Goal: Transaction & Acquisition: Purchase product/service

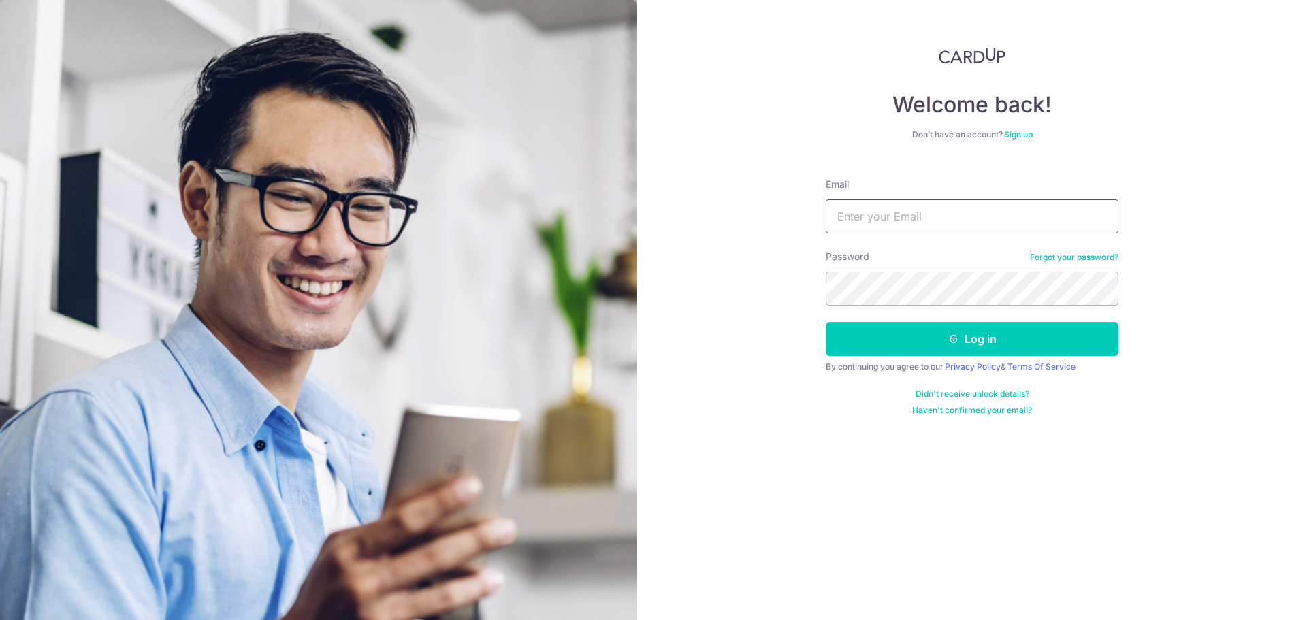
type input "[EMAIL_ADDRESS][DOMAIN_NAME]"
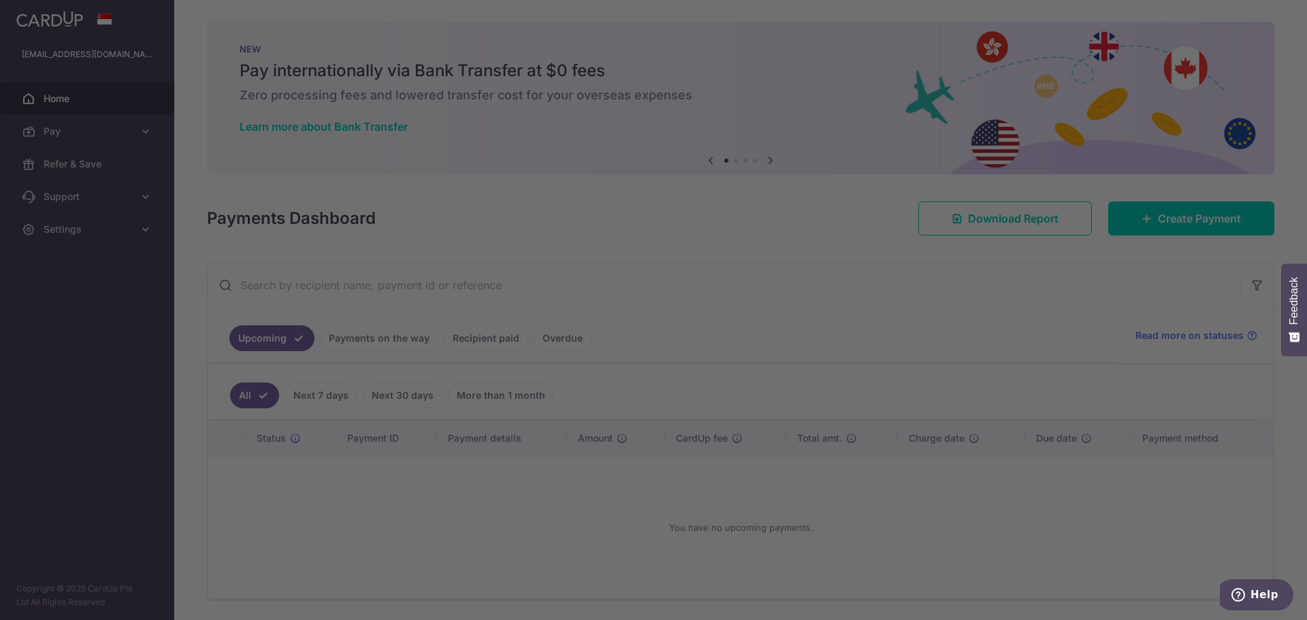
click at [1187, 213] on div at bounding box center [660, 313] width 1320 height 626
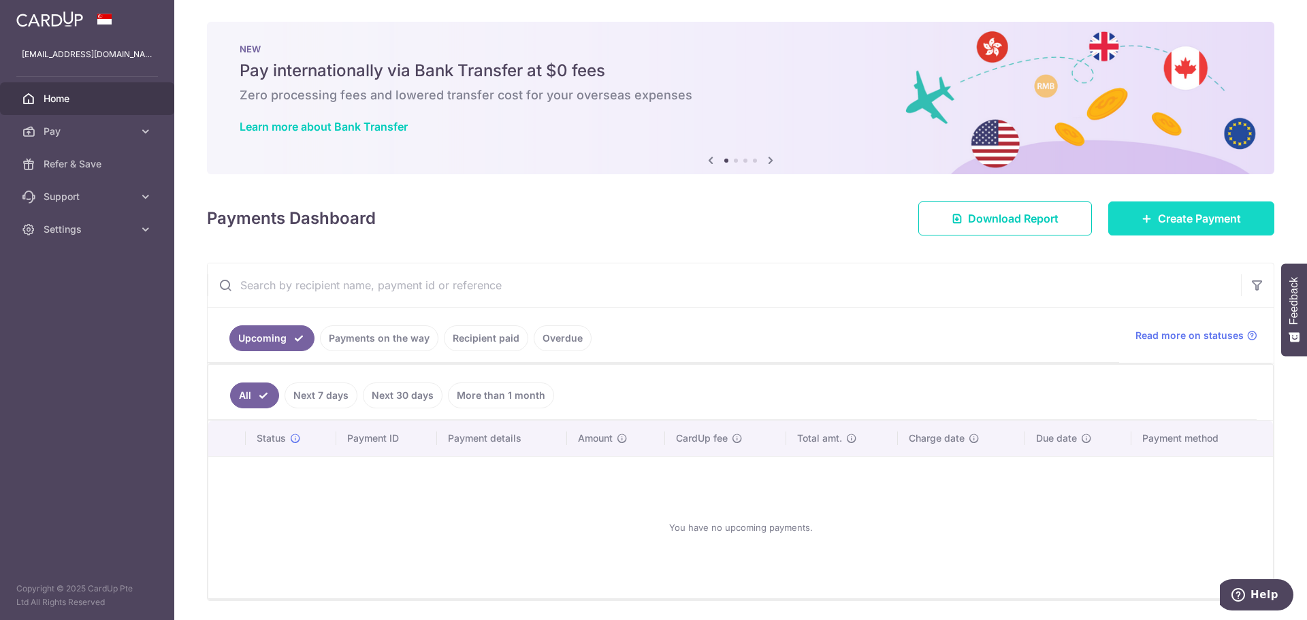
click at [1183, 225] on span "Create Payment" at bounding box center [1199, 218] width 83 height 16
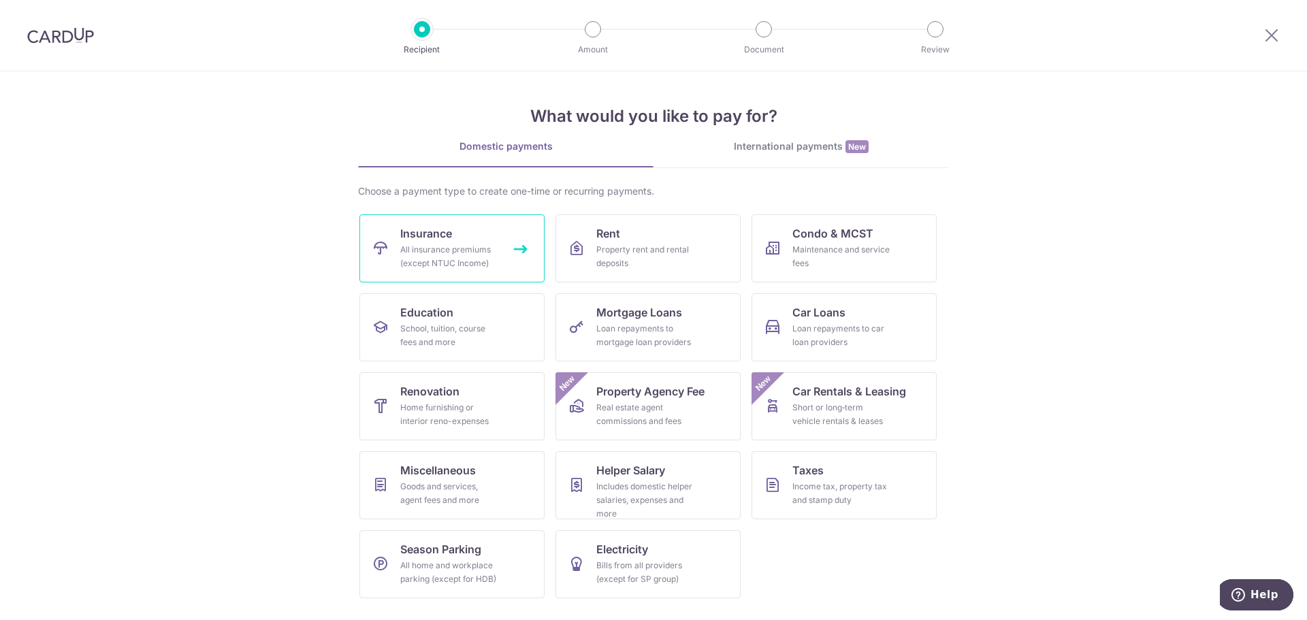
click at [487, 249] on div "All insurance premiums (except NTUC Income)" at bounding box center [449, 256] width 98 height 27
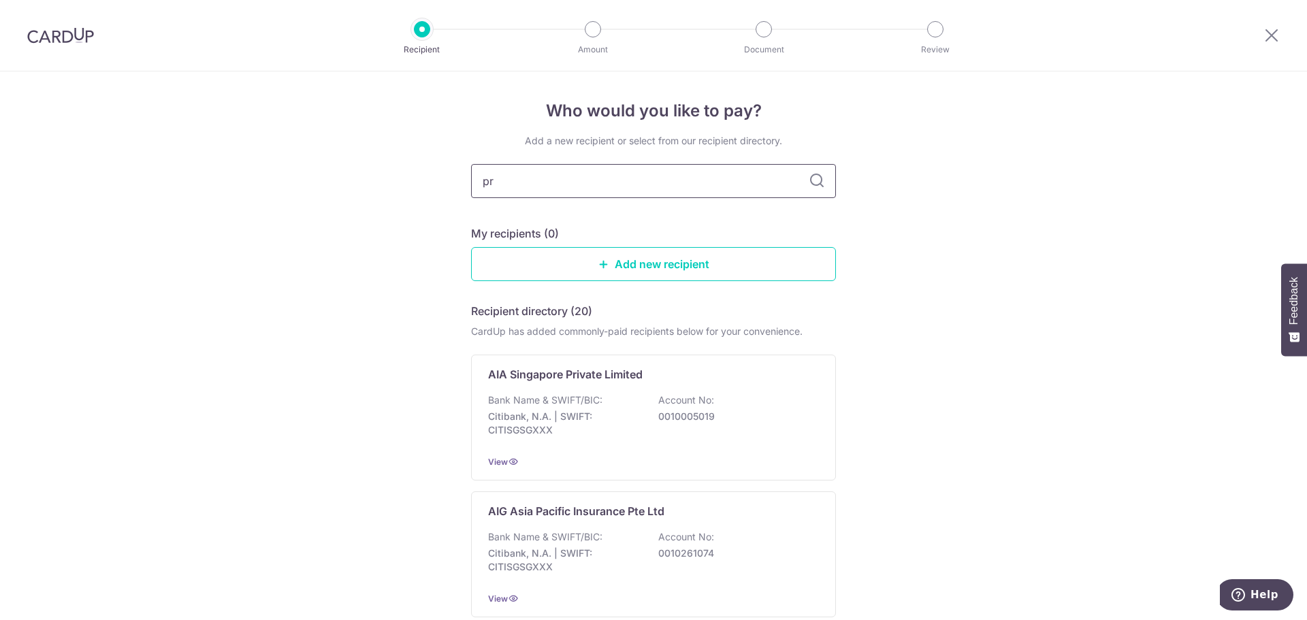
type input "pru"
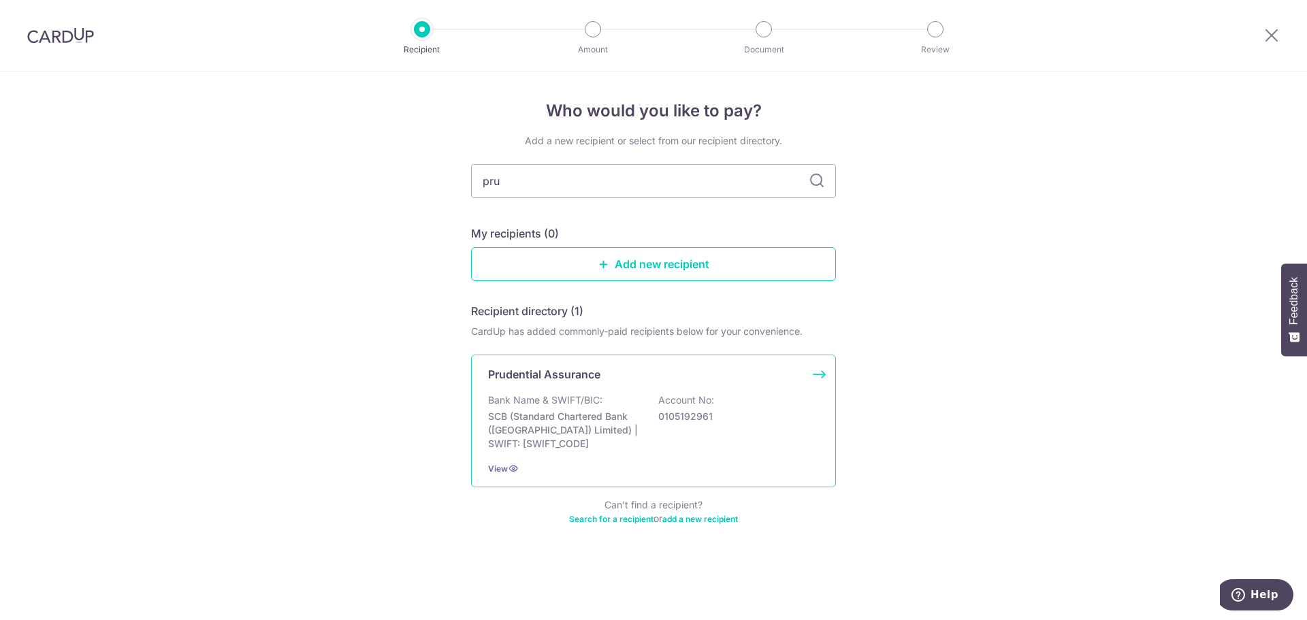
click at [531, 405] on p "Bank Name & SWIFT/BIC:" at bounding box center [545, 400] width 114 height 14
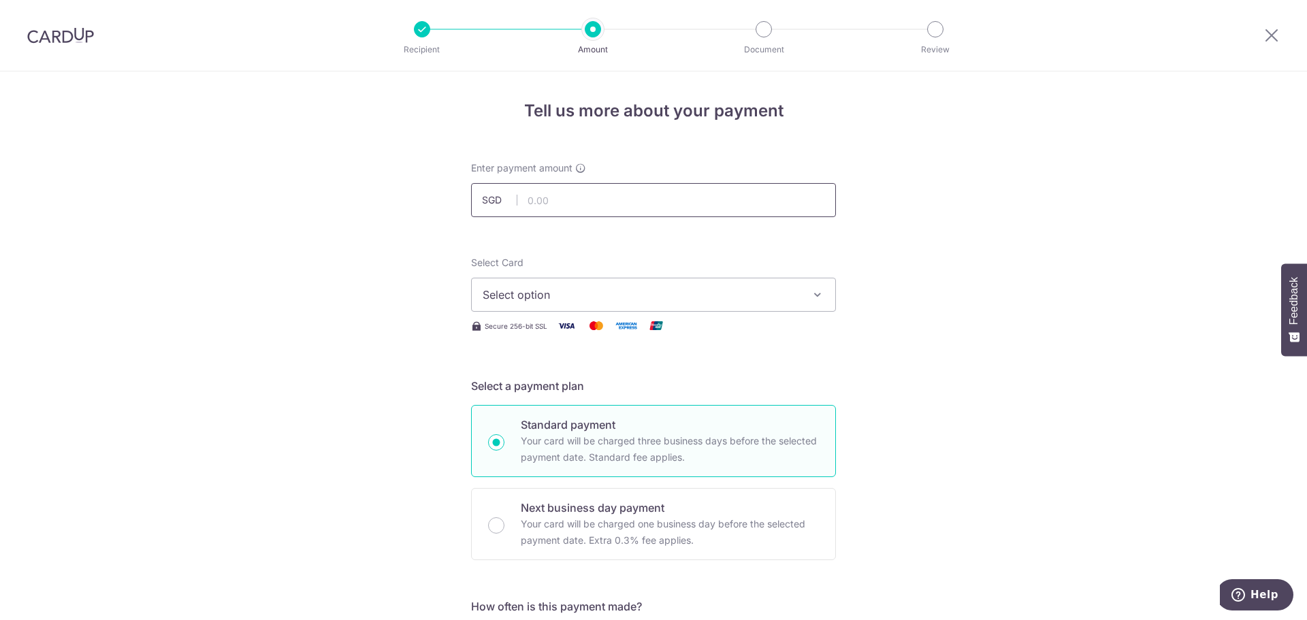
click at [560, 196] on input "text" at bounding box center [653, 200] width 365 height 34
type input "3,396.90"
click at [554, 287] on span "Select option" at bounding box center [640, 295] width 317 height 16
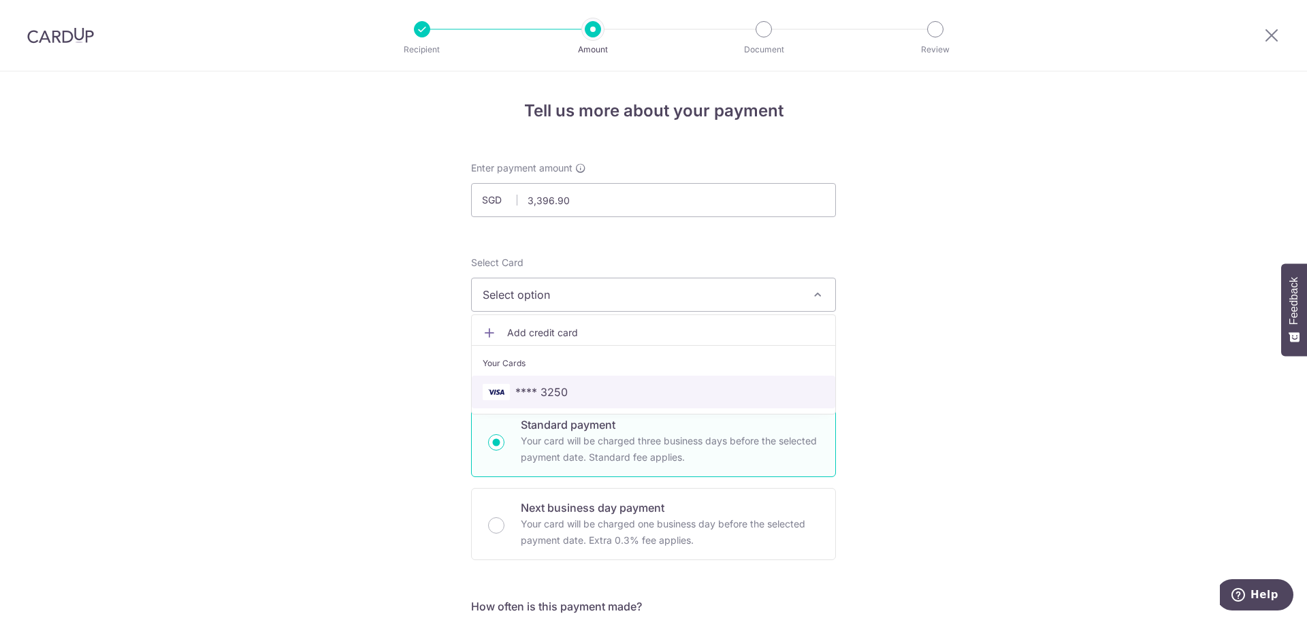
click at [536, 388] on span "**** 3250" at bounding box center [541, 392] width 52 height 16
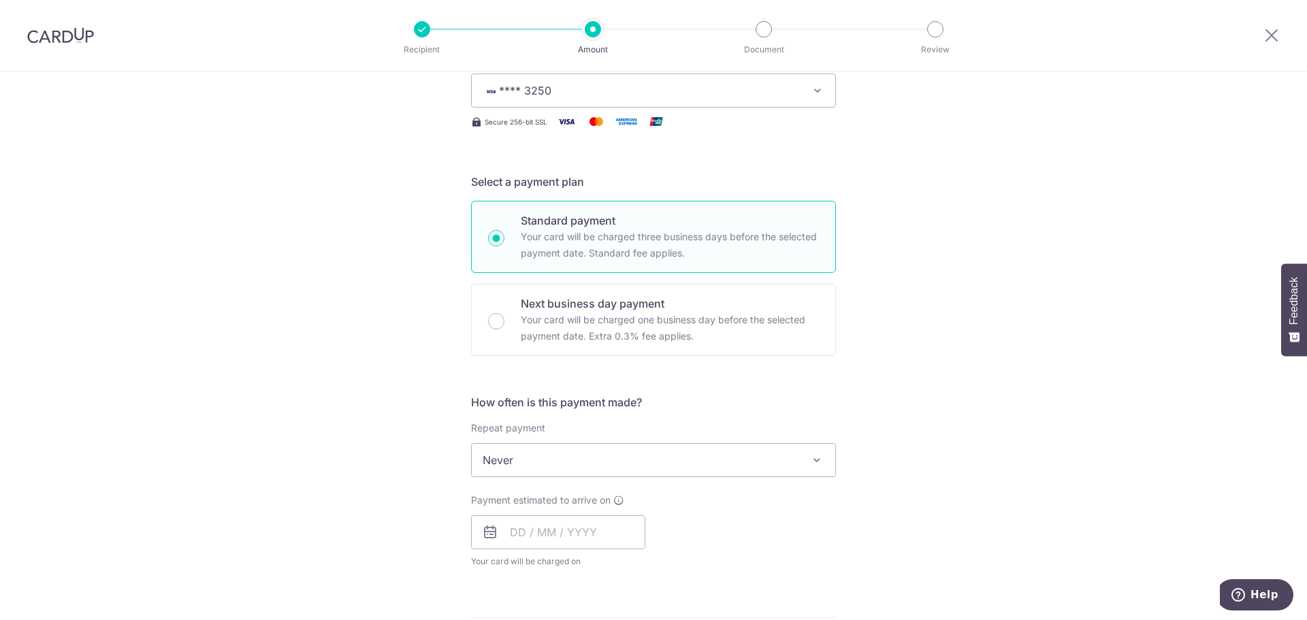
scroll to position [272, 0]
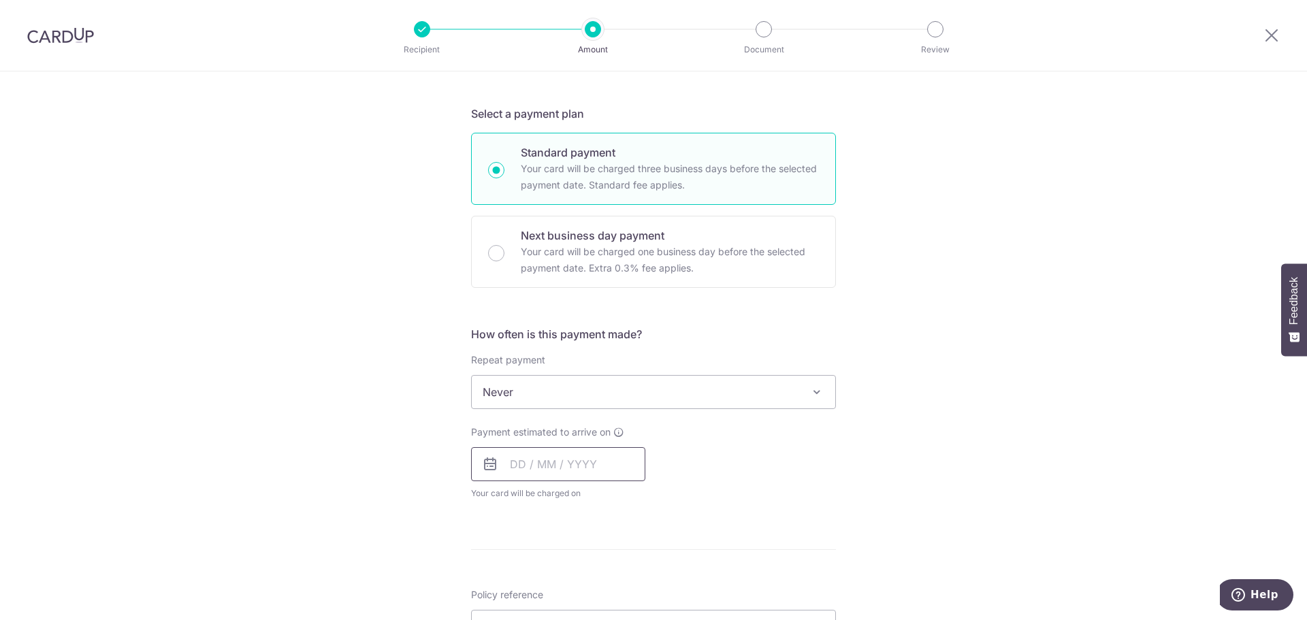
click at [571, 453] on input "text" at bounding box center [558, 464] width 174 height 34
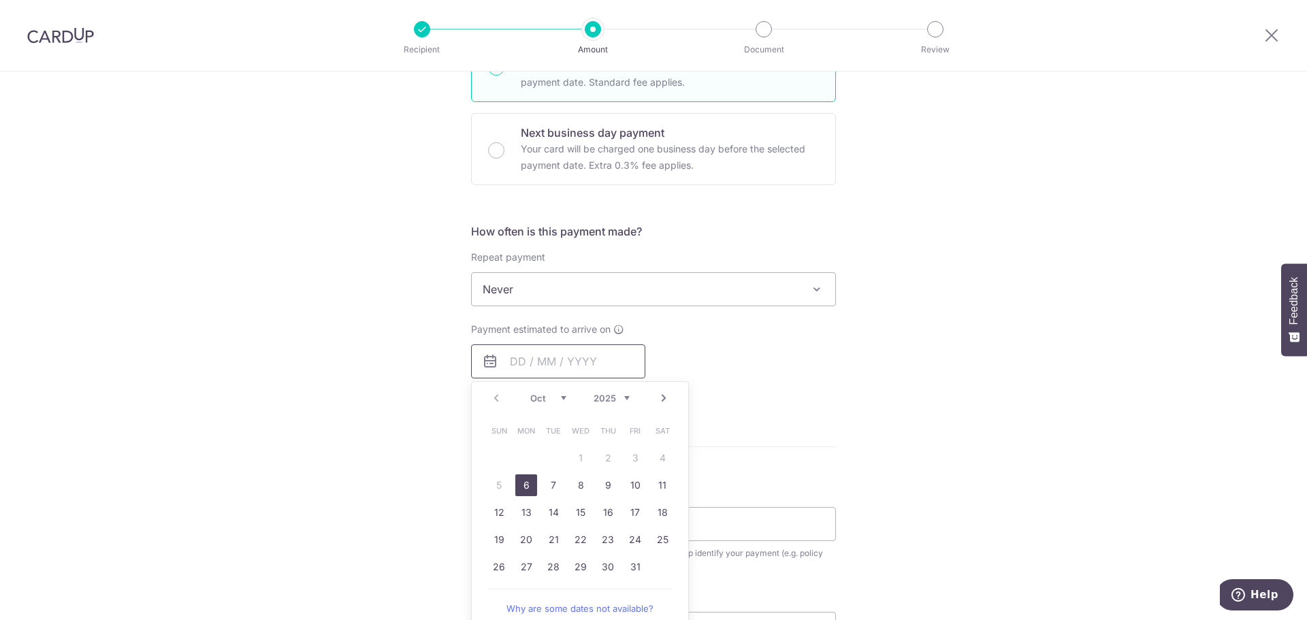
scroll to position [408, 0]
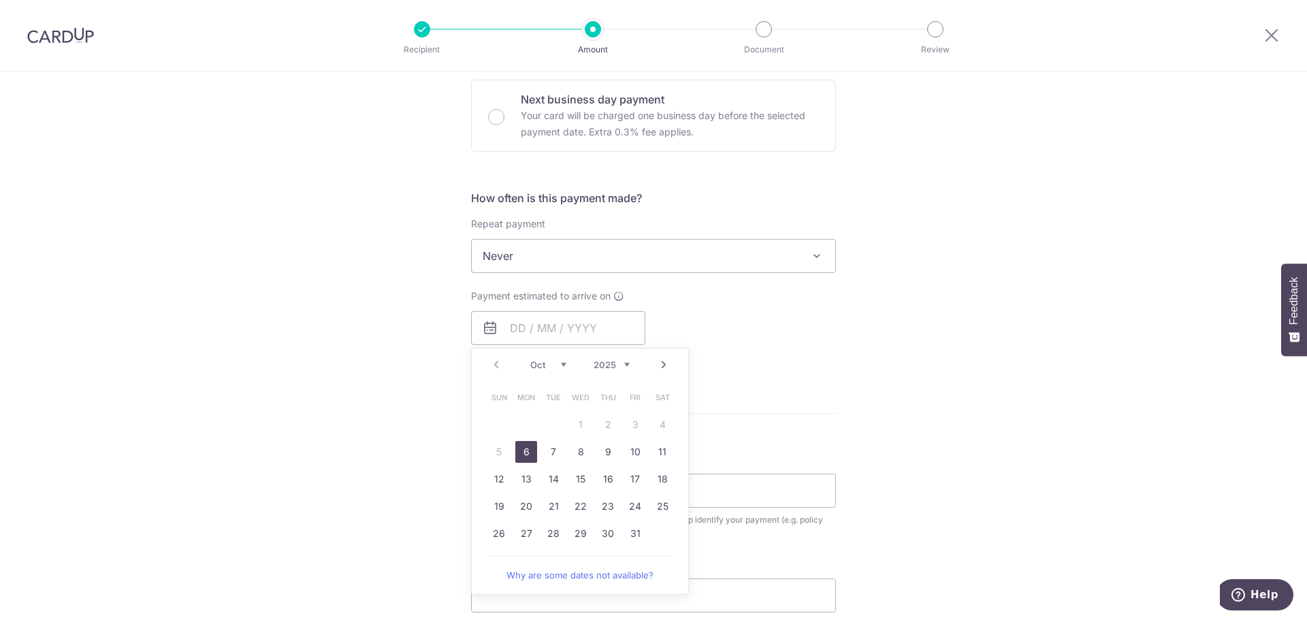
click at [528, 451] on link "6" at bounding box center [526, 452] width 22 height 22
type input "06/10/2025"
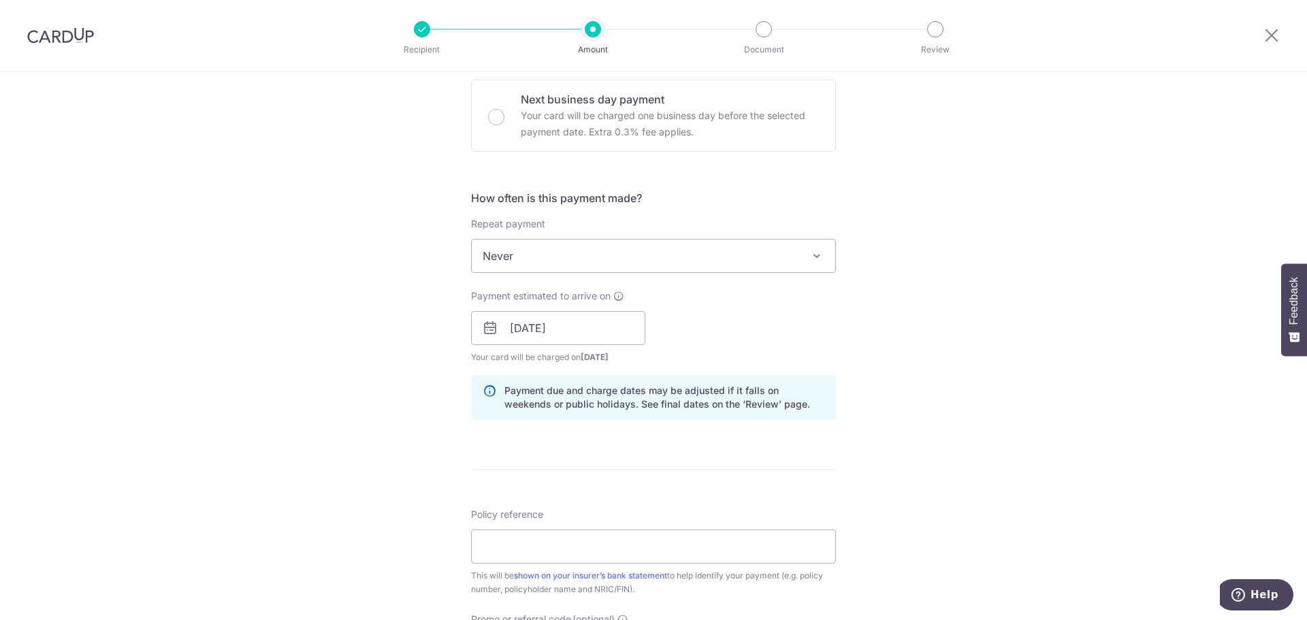
click at [907, 330] on div "Tell us more about your payment Enter payment amount SGD 3,396.90 3396.90 Selec…" at bounding box center [653, 306] width 1307 height 1287
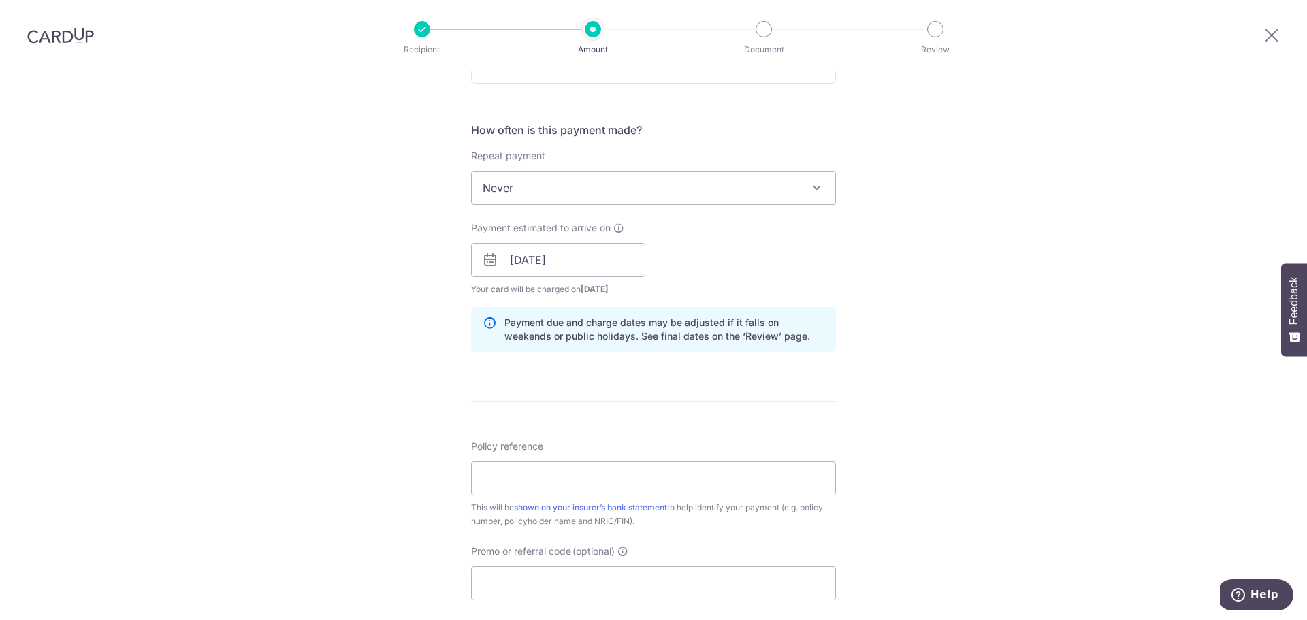
scroll to position [544, 0]
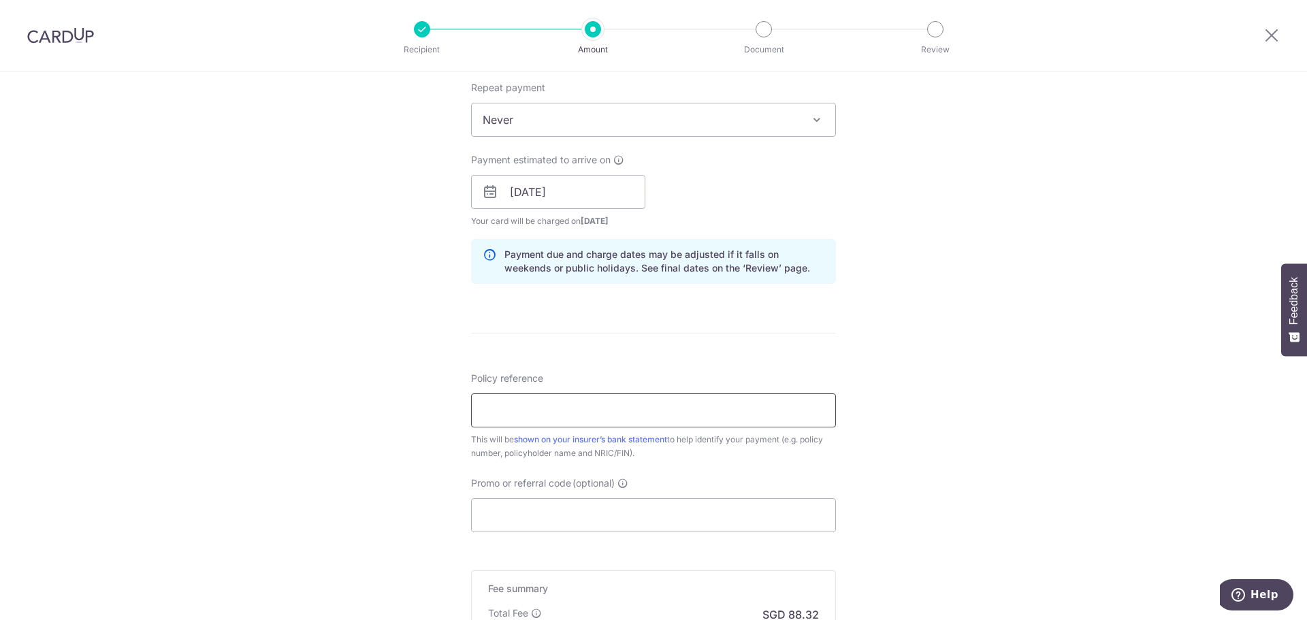
click at [620, 406] on input "Policy reference" at bounding box center [653, 410] width 365 height 34
paste input "60435326"
type input "60435326"
click at [531, 519] on input "Promo or referral code (optional)" at bounding box center [653, 515] width 365 height 34
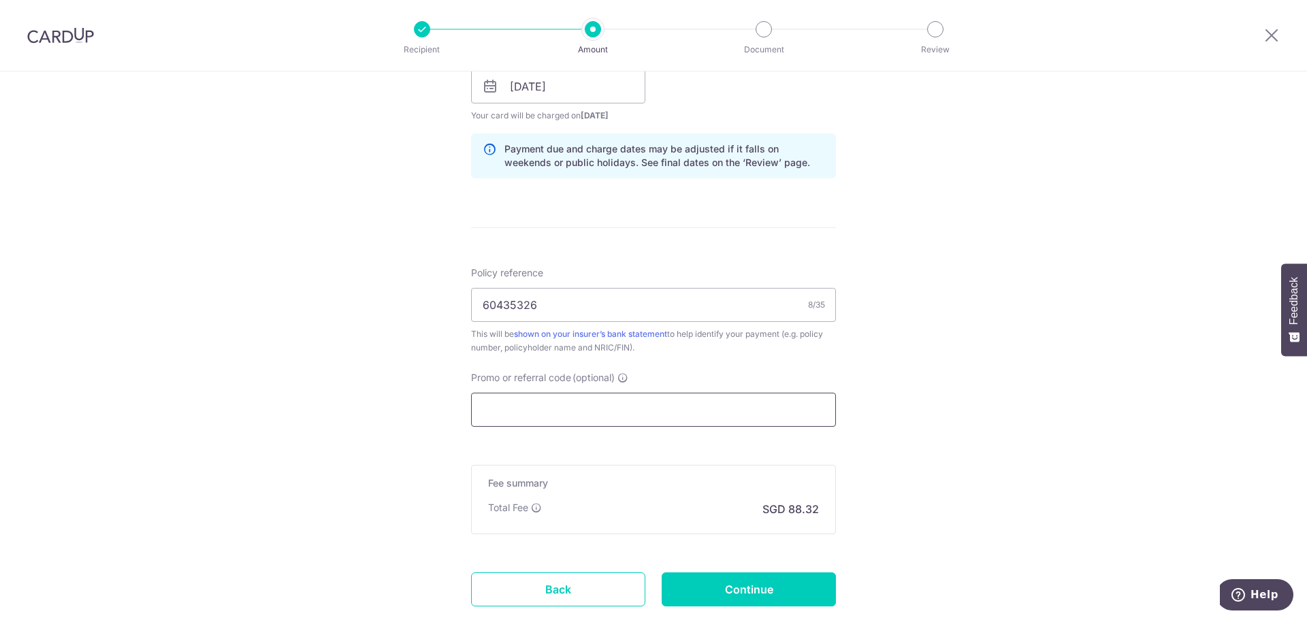
scroll to position [681, 0]
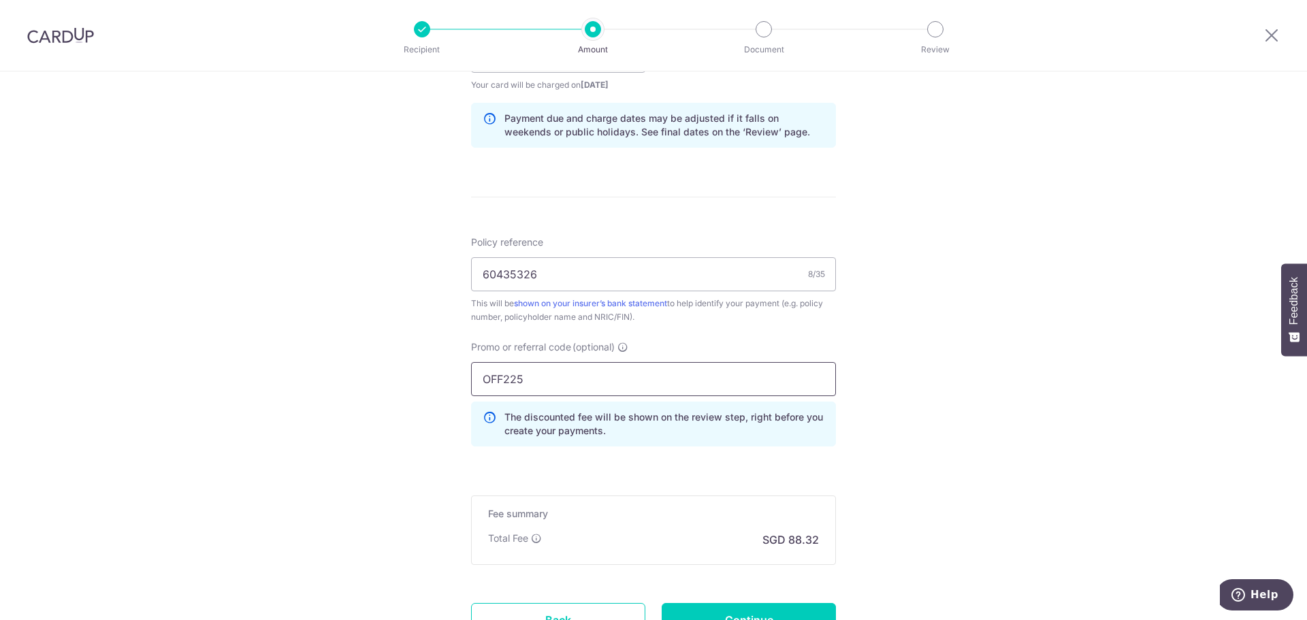
type input "OFF225"
click at [881, 426] on div "Tell us more about your payment Enter payment amount SGD 3,396.90 3396.90 Selec…" at bounding box center [653, 65] width 1307 height 1348
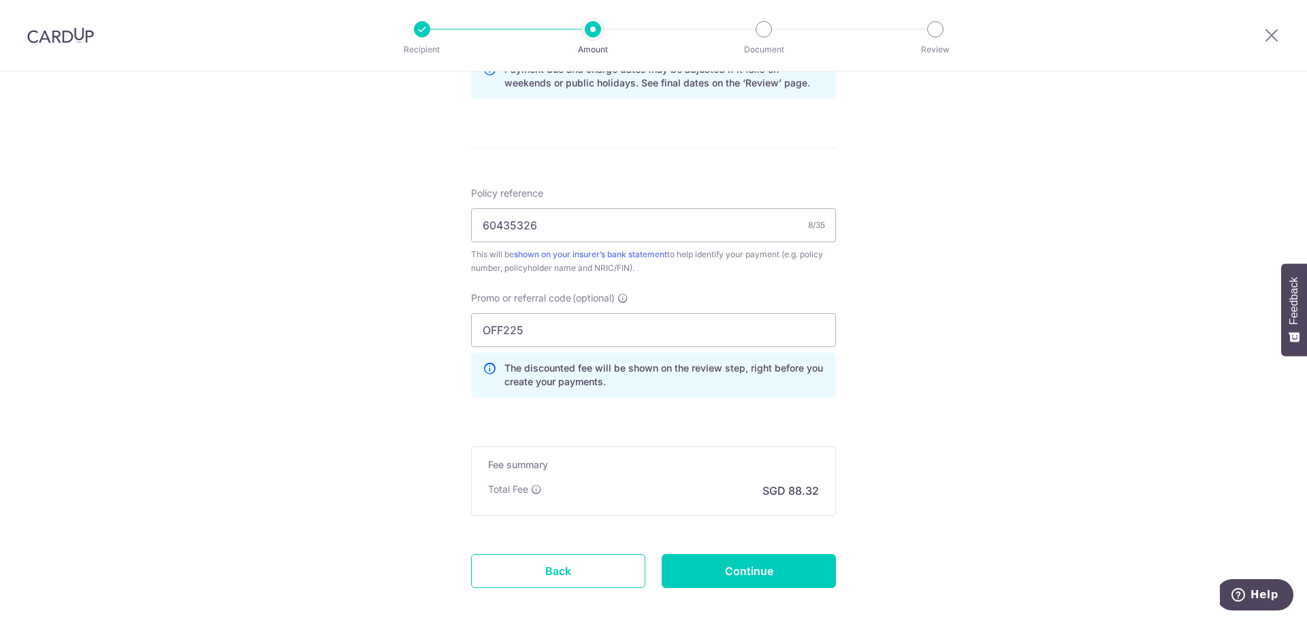
scroll to position [800, 0]
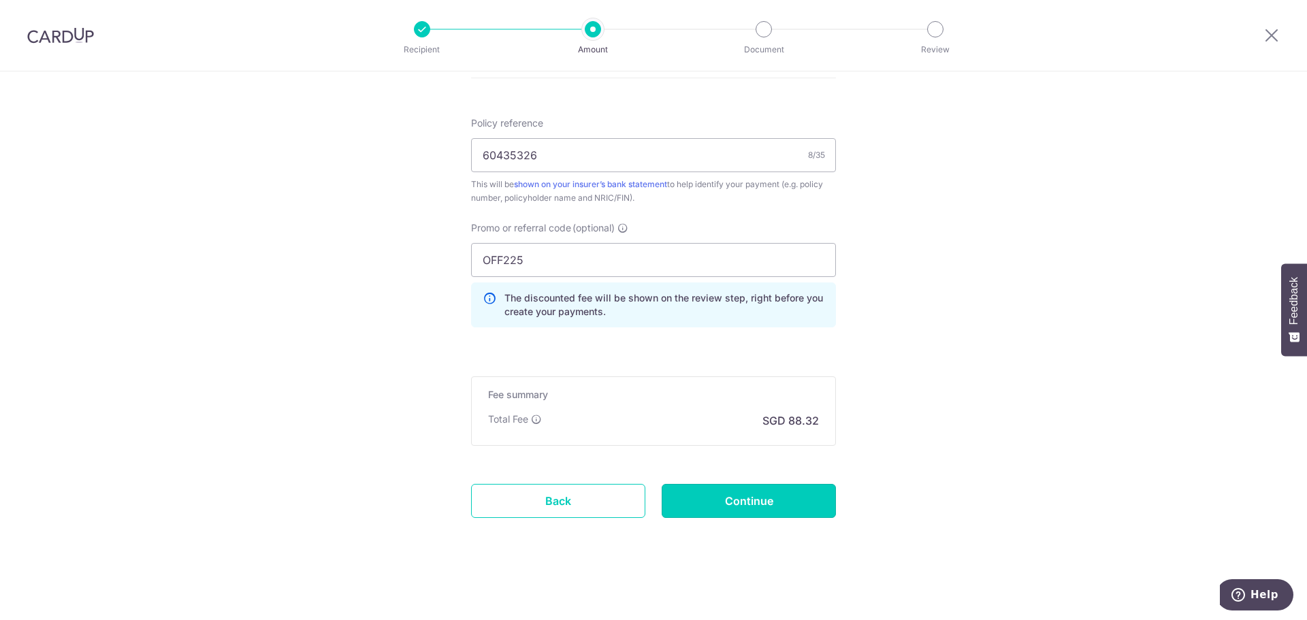
click at [753, 491] on input "Continue" at bounding box center [748, 501] width 174 height 34
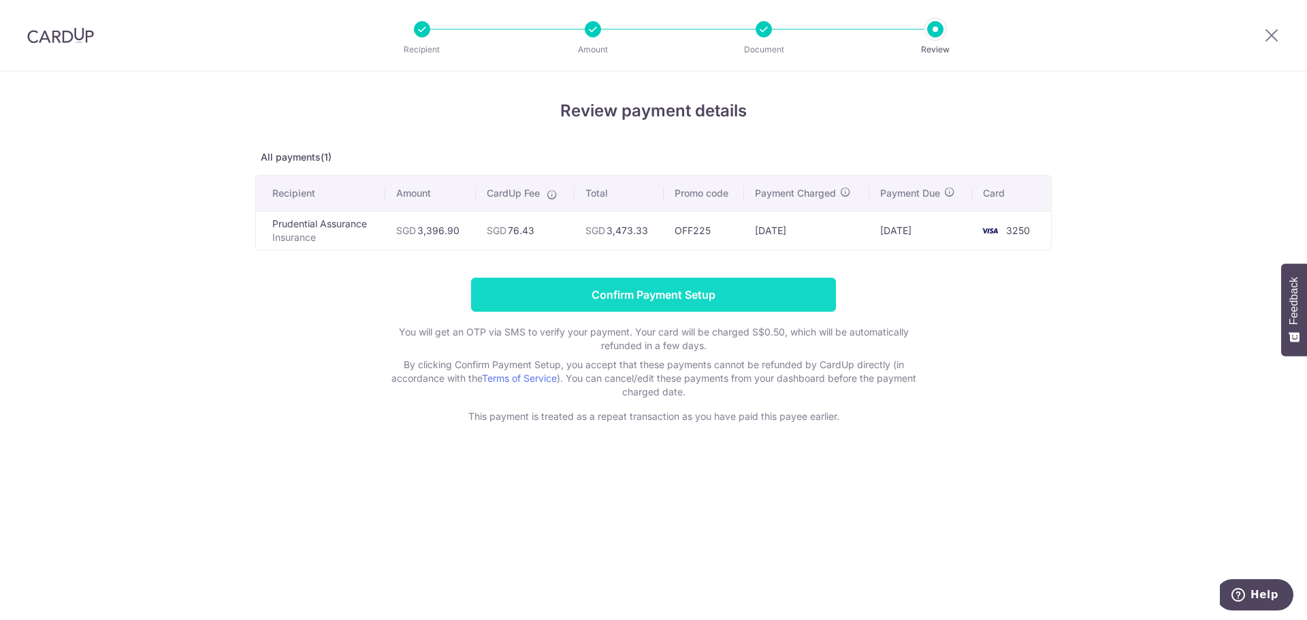
click at [776, 291] on input "Confirm Payment Setup" at bounding box center [653, 295] width 365 height 34
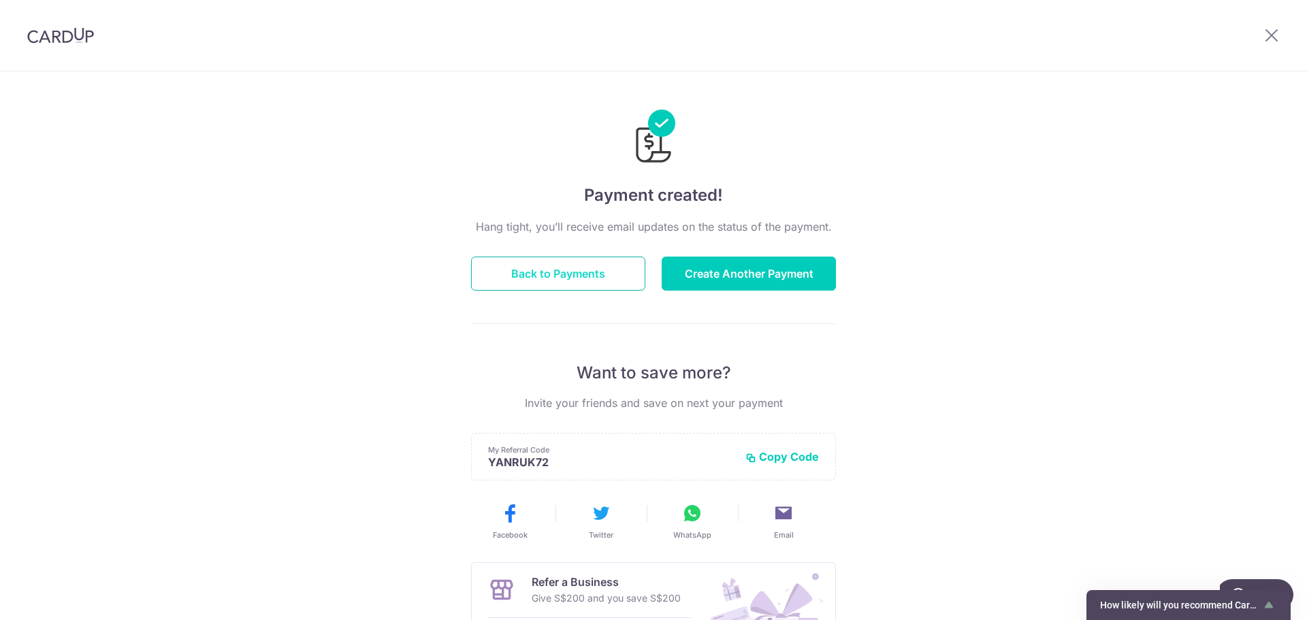
click at [525, 278] on button "Back to Payments" at bounding box center [558, 274] width 174 height 34
